Goal: Communication & Community: Answer question/provide support

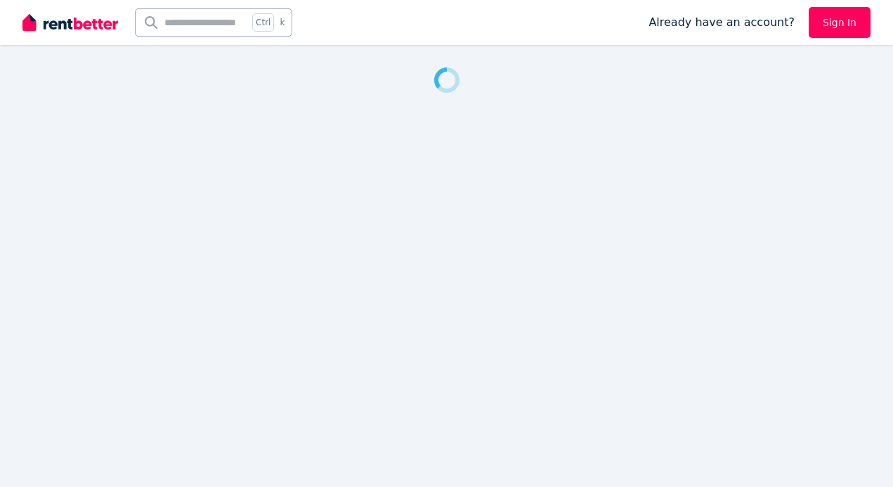
drag, startPoint x: 0, startPoint y: 0, endPoint x: 302, endPoint y: 212, distance: 369.0
click at [302, 212] on div at bounding box center [446, 243] width 893 height 487
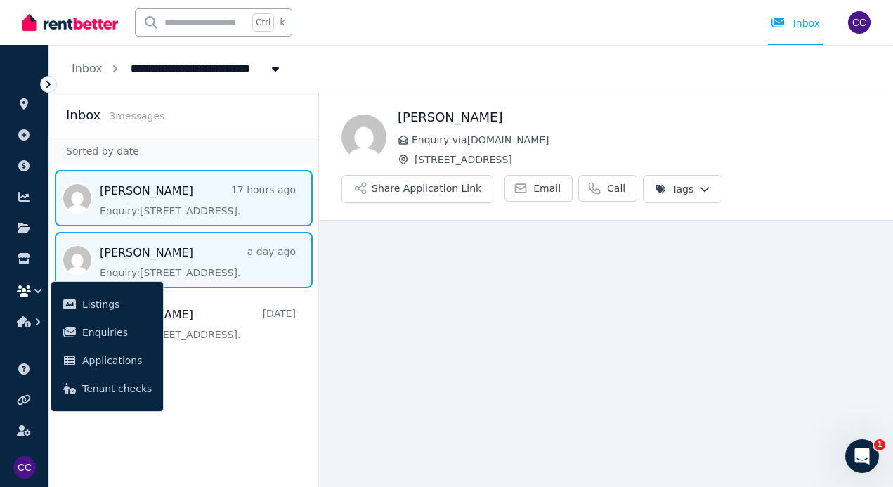
click at [219, 264] on span "Message list" at bounding box center [183, 260] width 269 height 56
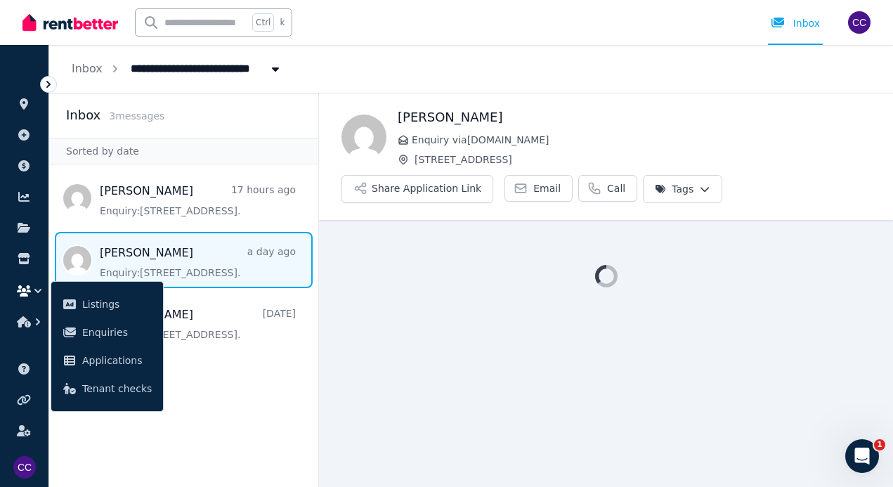
click at [224, 406] on aside "Inbox 3 message s Sorted by date [PERSON_NAME] 17 hours ago Enquiry: [STREET_AD…" at bounding box center [184, 290] width 270 height 394
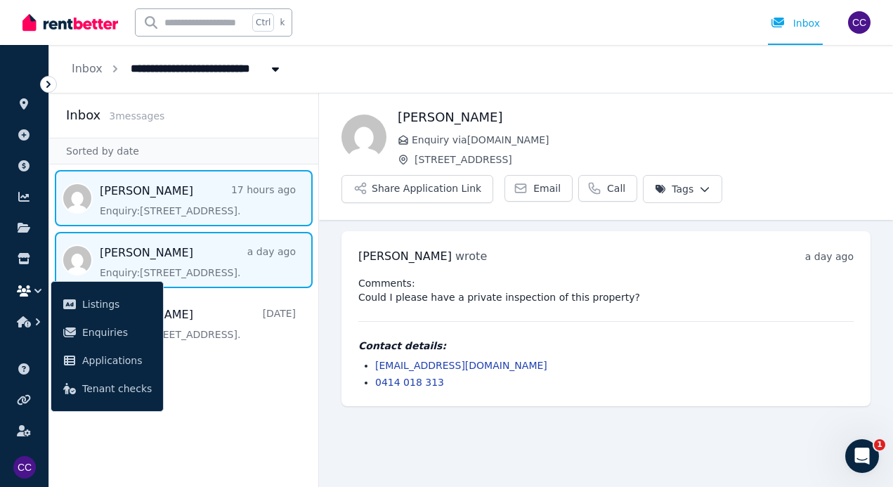
click at [192, 200] on span "Message list" at bounding box center [183, 198] width 269 height 56
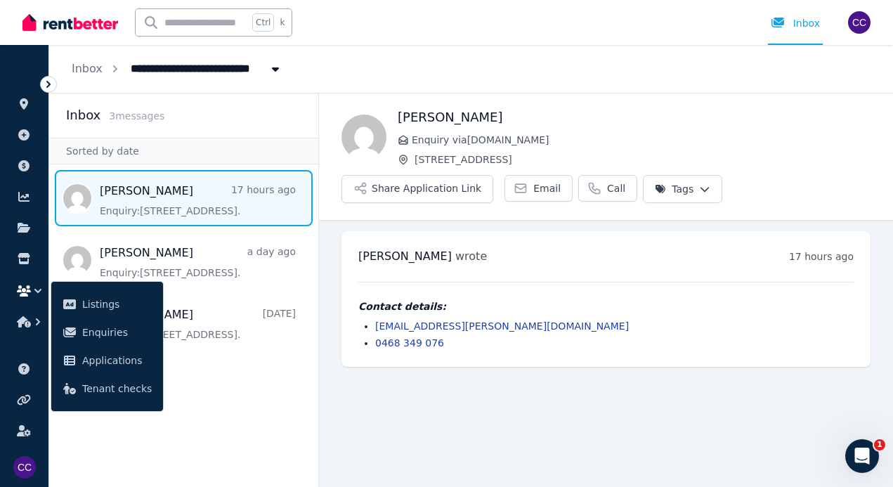
click at [236, 418] on aside "Inbox 3 message s Sorted by date [PERSON_NAME] 17 hours ago Enquiry: [STREET_AD…" at bounding box center [184, 290] width 270 height 394
